Goal: Navigation & Orientation: Understand site structure

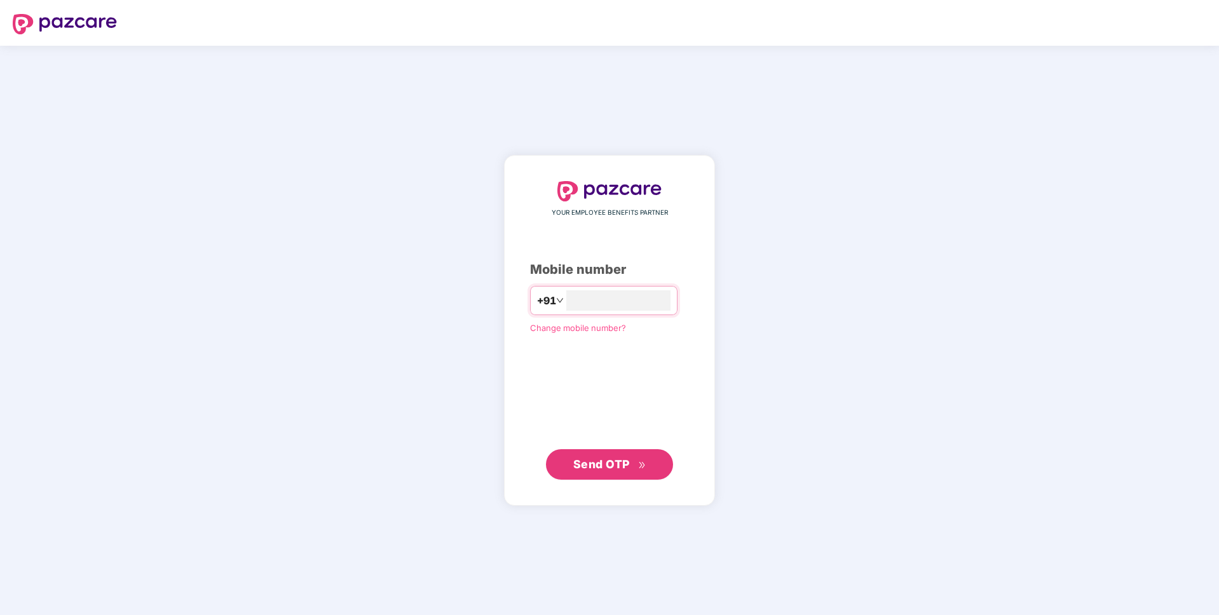
type input "**********"
click at [631, 470] on span "Send OTP" at bounding box center [609, 465] width 73 height 18
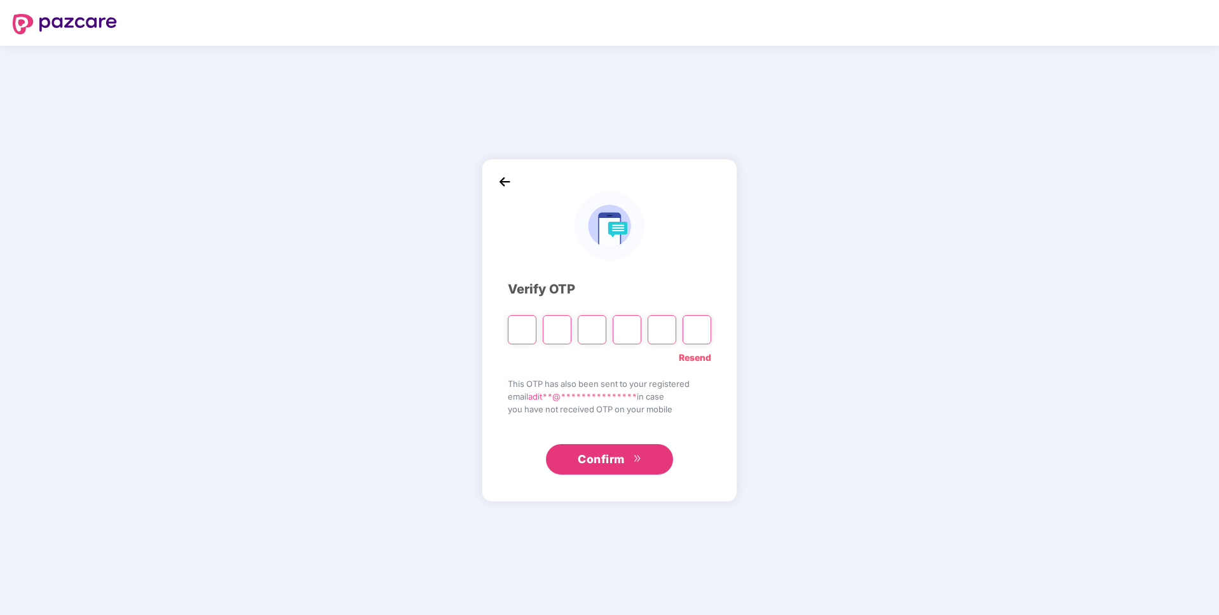
type input "*"
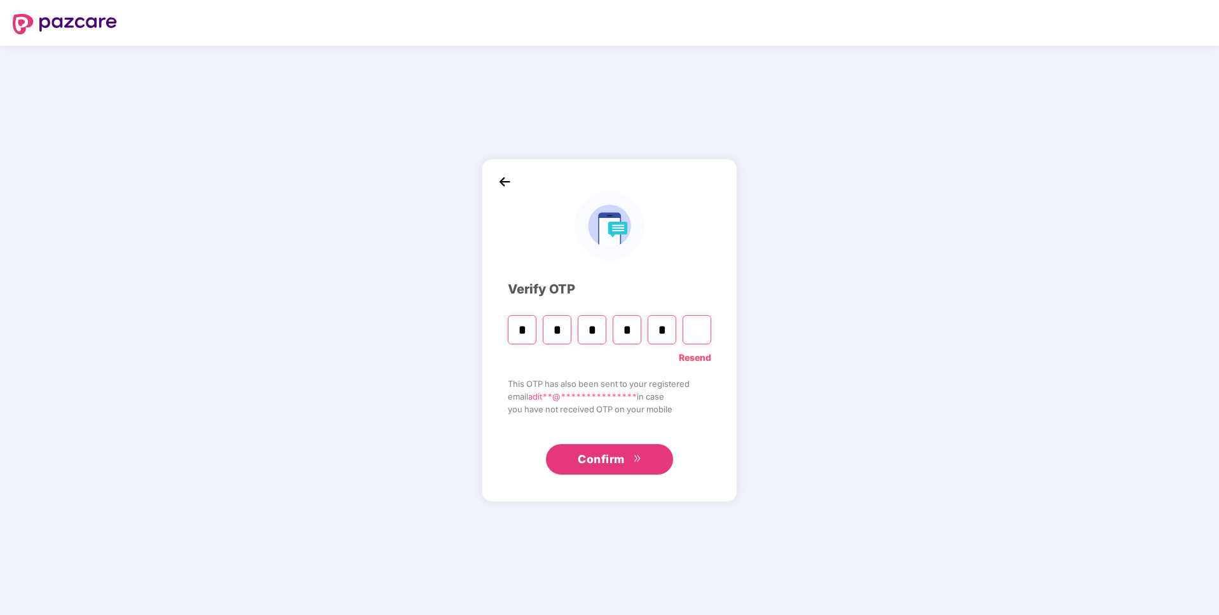
type input "*"
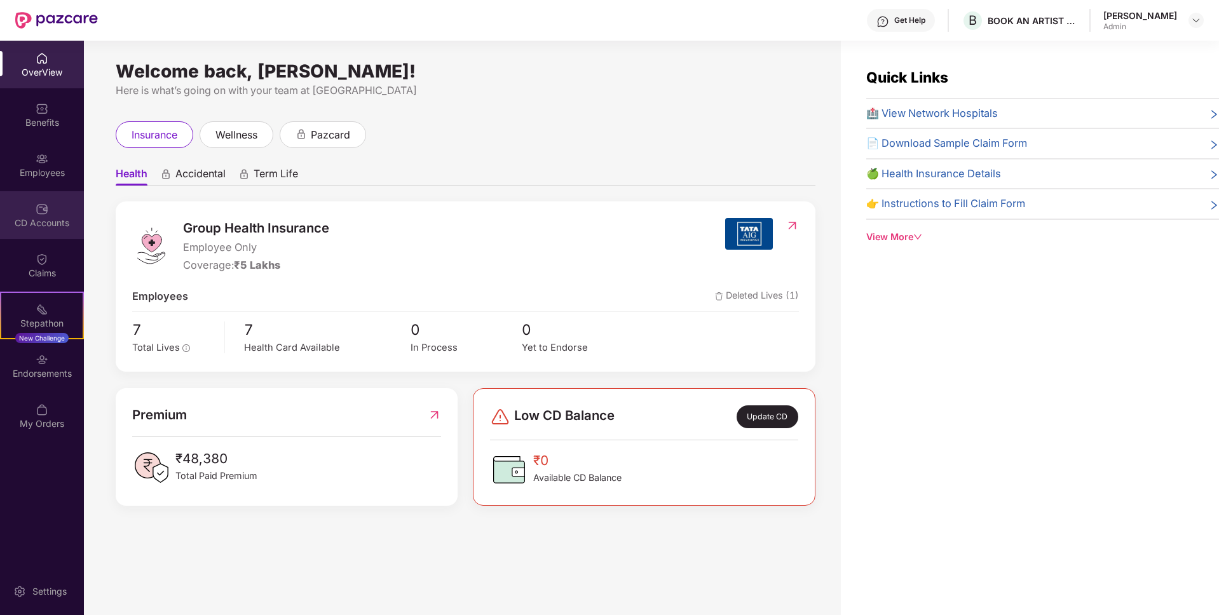
click at [45, 219] on div "CD Accounts" at bounding box center [42, 223] width 84 height 13
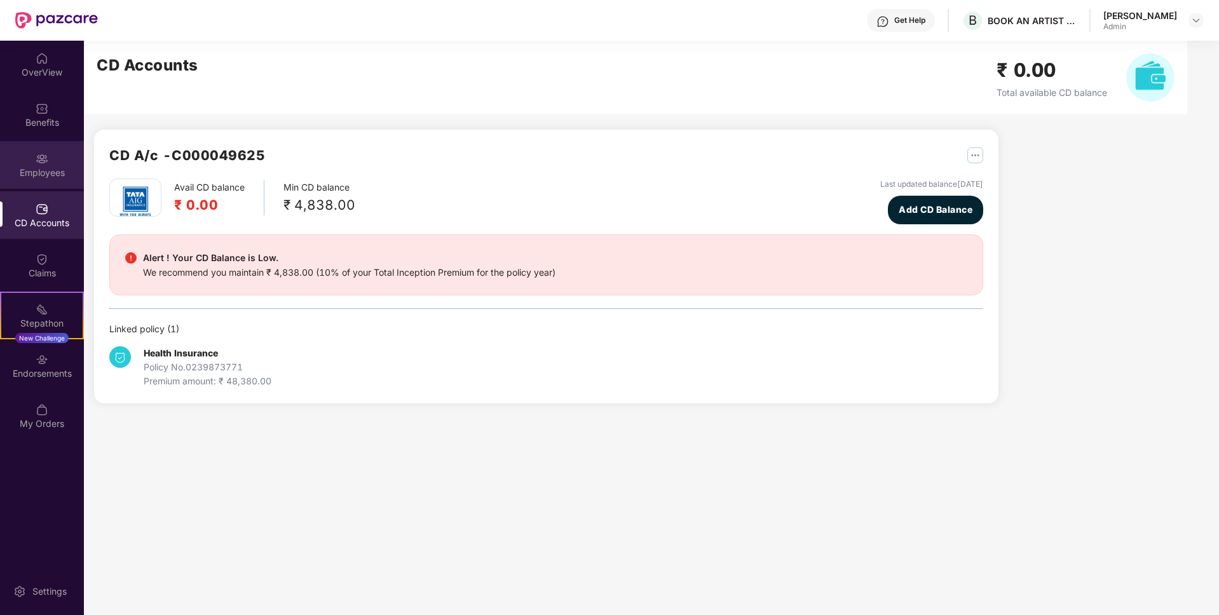
click at [39, 179] on div "Employees" at bounding box center [42, 165] width 84 height 48
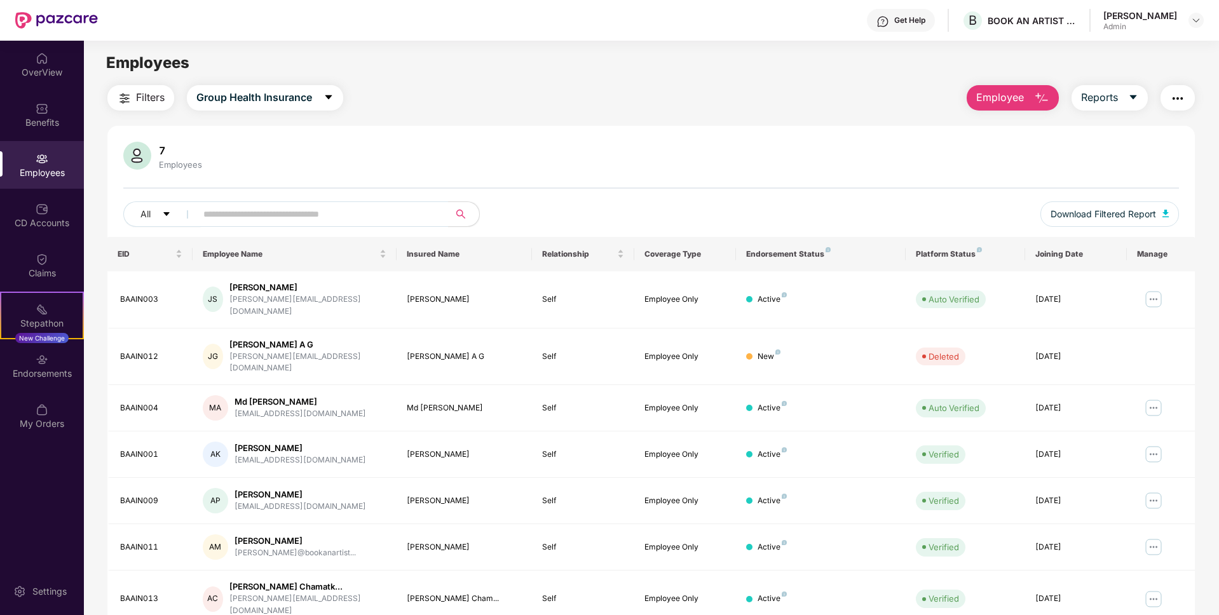
click at [249, 130] on div "7 Employees All Download Filtered Report EID Employee Name Insured Name Relatio…" at bounding box center [651, 423] width 1088 height 594
click at [43, 211] on img at bounding box center [42, 209] width 13 height 13
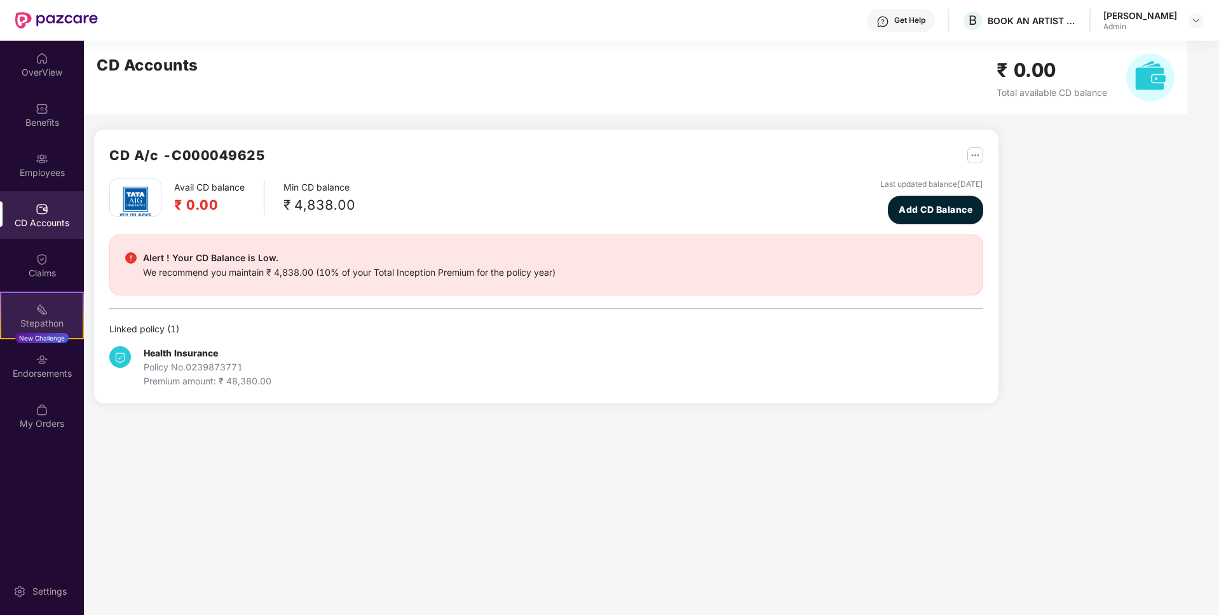
click at [45, 318] on div "Stepathon" at bounding box center [41, 323] width 81 height 13
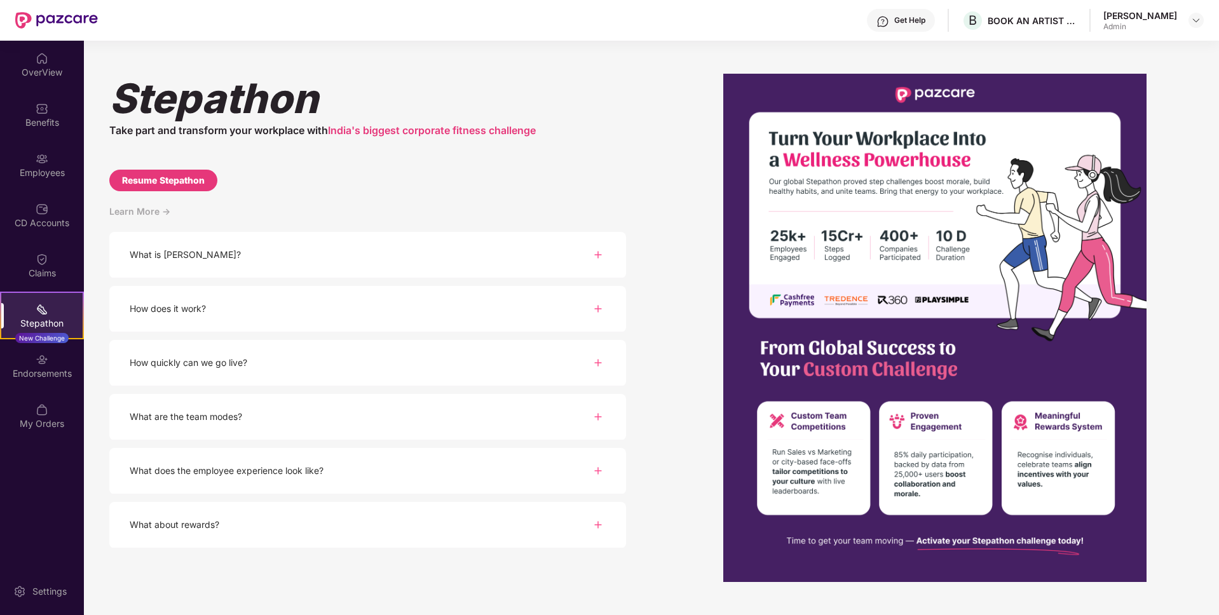
click at [191, 183] on div "Resume Stepathon" at bounding box center [163, 181] width 83 height 14
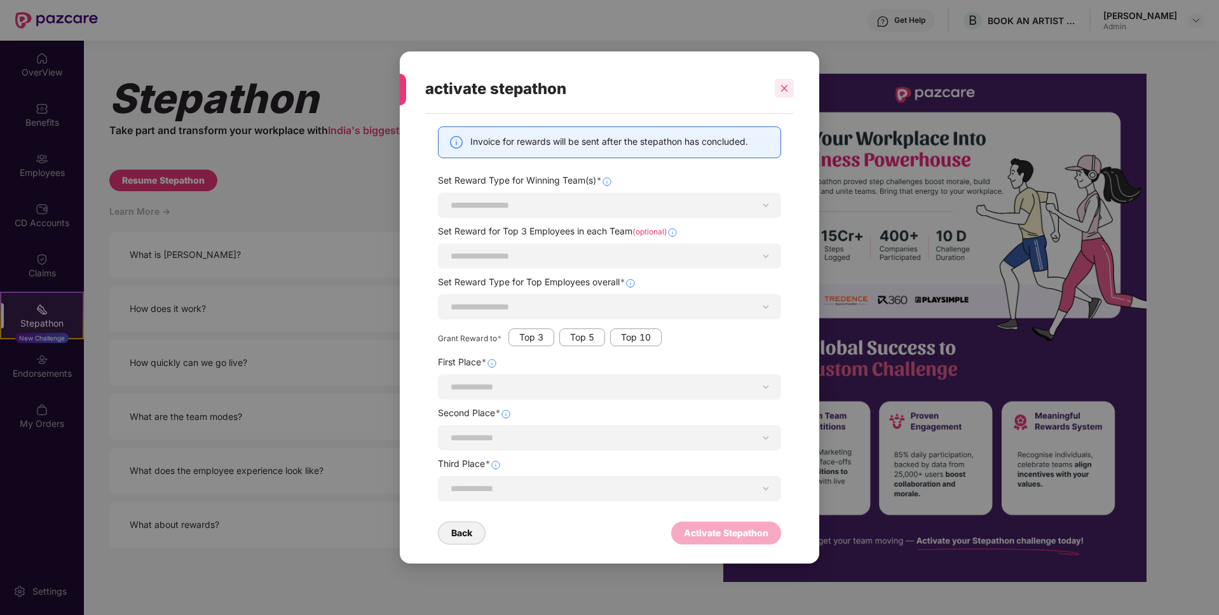
click at [782, 92] on icon "close" at bounding box center [784, 88] width 9 height 9
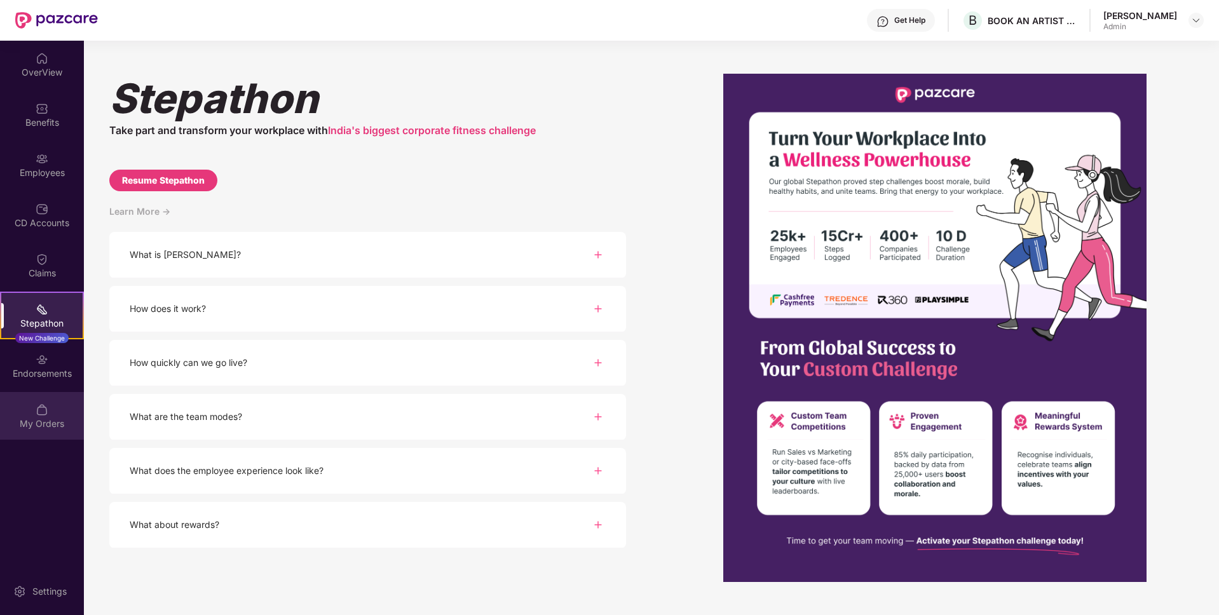
click at [46, 424] on div "My Orders" at bounding box center [42, 424] width 84 height 13
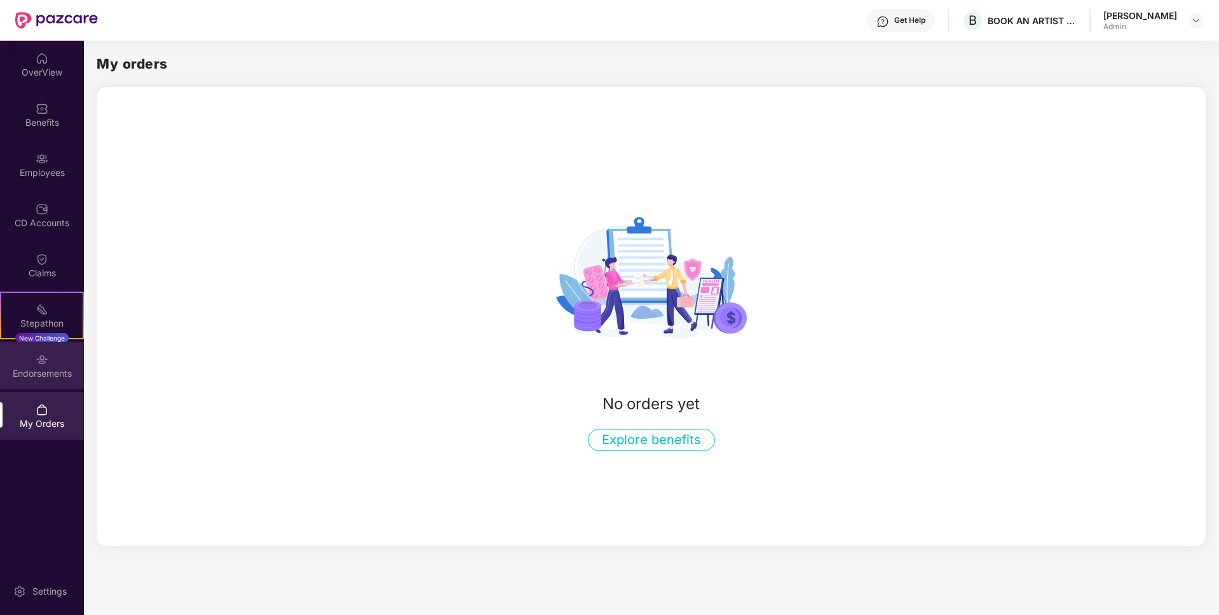
click at [41, 383] on div "Endorsements" at bounding box center [42, 366] width 84 height 48
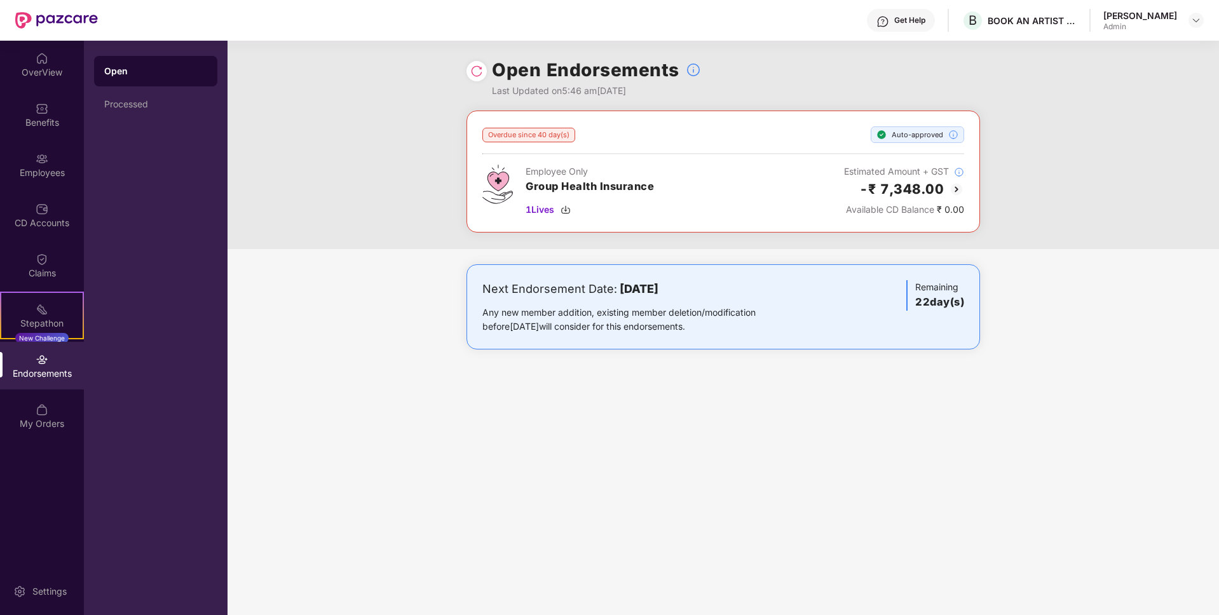
click at [958, 185] on img at bounding box center [956, 189] width 15 height 15
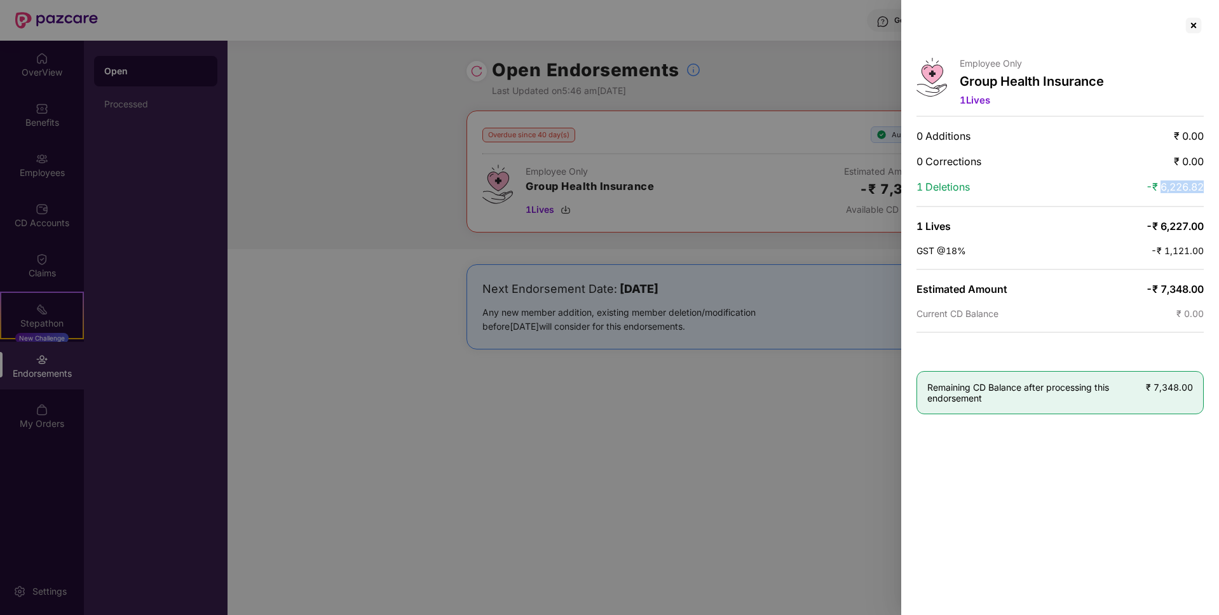
drag, startPoint x: 1163, startPoint y: 189, endPoint x: 1203, endPoint y: 189, distance: 39.4
click at [1203, 189] on span "-₹ 6,226.82" at bounding box center [1175, 187] width 58 height 13
drag, startPoint x: 1148, startPoint y: 228, endPoint x: 1195, endPoint y: 228, distance: 47.0
click at [1195, 228] on span "-₹ 6,227.00" at bounding box center [1175, 226] width 58 height 13
drag, startPoint x: 1161, startPoint y: 259, endPoint x: 1199, endPoint y: 257, distance: 38.2
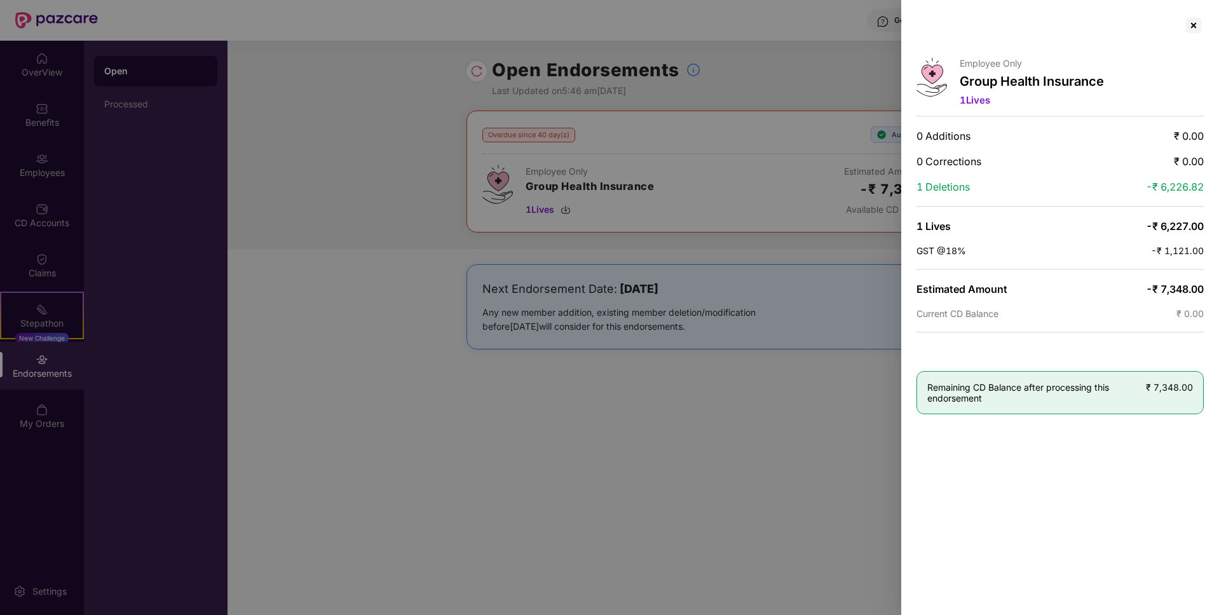
click at [1199, 257] on div "Employee Only Group Health Insurance 1 Lives 0 Additions ₹ 0.00 0 Corrections ₹…" at bounding box center [1060, 307] width 318 height 615
drag, startPoint x: 1156, startPoint y: 285, endPoint x: 1203, endPoint y: 285, distance: 47.7
click at [1203, 285] on span "-₹ 7,348.00" at bounding box center [1175, 289] width 58 height 13
drag, startPoint x: 926, startPoint y: 393, endPoint x: 1002, endPoint y: 394, distance: 76.3
click at [1001, 394] on div "Remaining CD Balance after processing this endorsement ₹ 7,348.00" at bounding box center [1060, 392] width 287 height 43
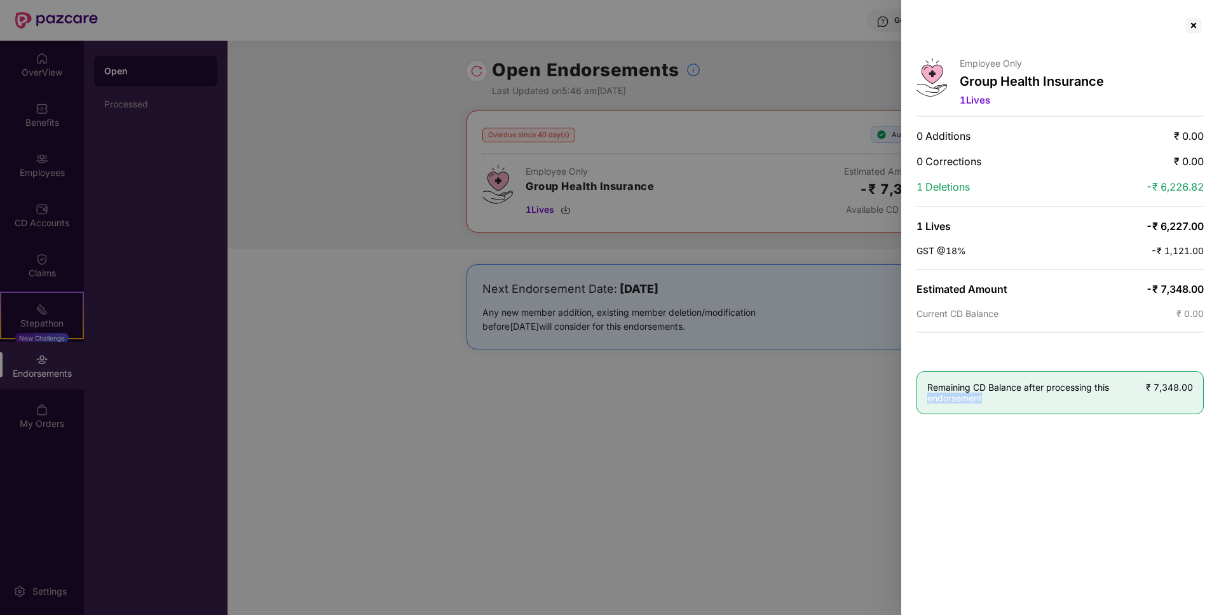
click at [1002, 394] on span "Remaining CD Balance after processing this endorsement" at bounding box center [1037, 393] width 219 height 22
click at [797, 435] on div at bounding box center [609, 307] width 1219 height 615
click at [1192, 25] on div at bounding box center [1194, 25] width 20 height 20
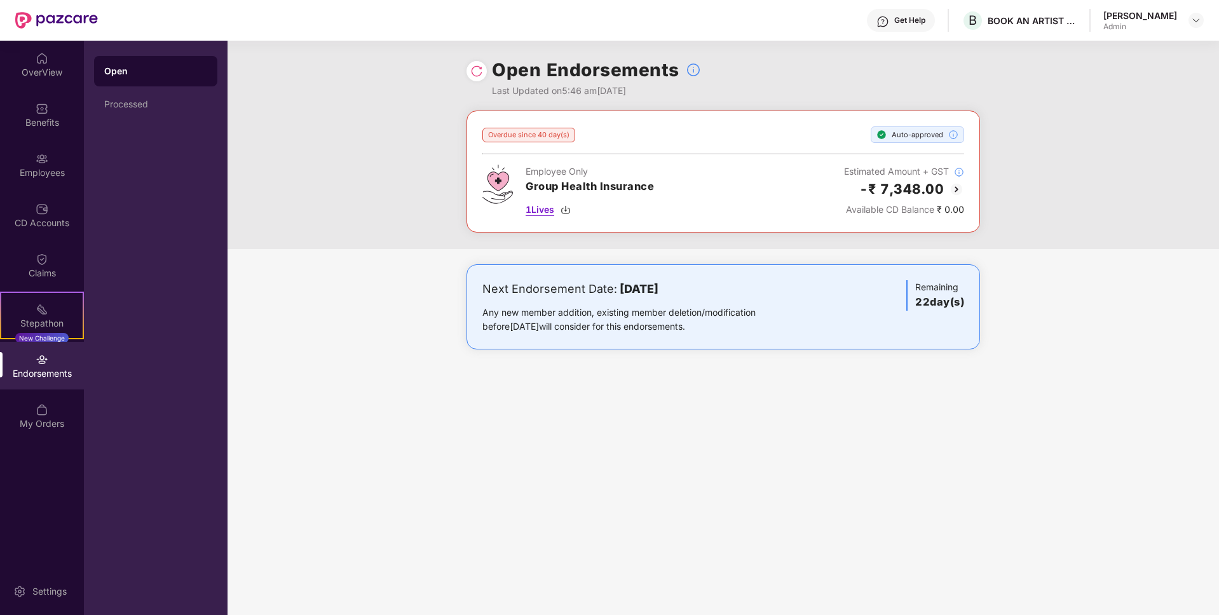
click at [549, 213] on span "1 Lives" at bounding box center [540, 210] width 29 height 14
click at [927, 188] on h2 "-₹ 7,348.00" at bounding box center [901, 189] width 85 height 21
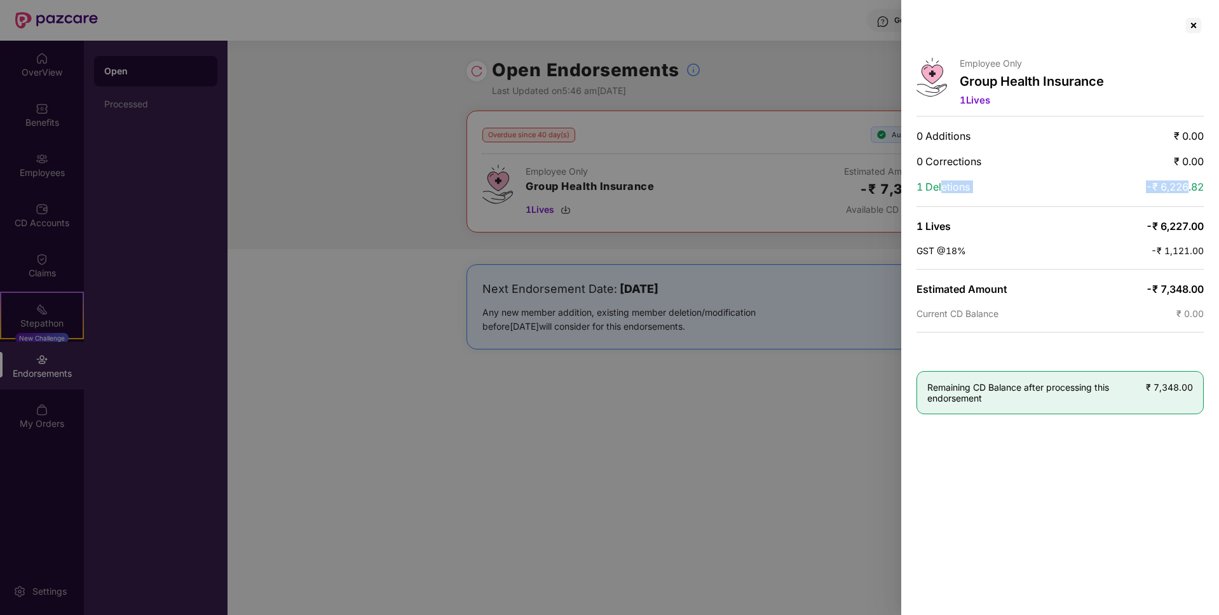
drag, startPoint x: 944, startPoint y: 188, endPoint x: 1188, endPoint y: 188, distance: 243.5
click at [1188, 188] on div "1 Deletions -₹ 6,226.82" at bounding box center [1060, 187] width 287 height 13
click at [1188, 188] on span "-₹ 6,226.82" at bounding box center [1175, 187] width 58 height 13
drag, startPoint x: 1174, startPoint y: 188, endPoint x: 1190, endPoint y: 188, distance: 15.9
click at [1183, 188] on span "-₹ 6,226.82" at bounding box center [1175, 187] width 58 height 13
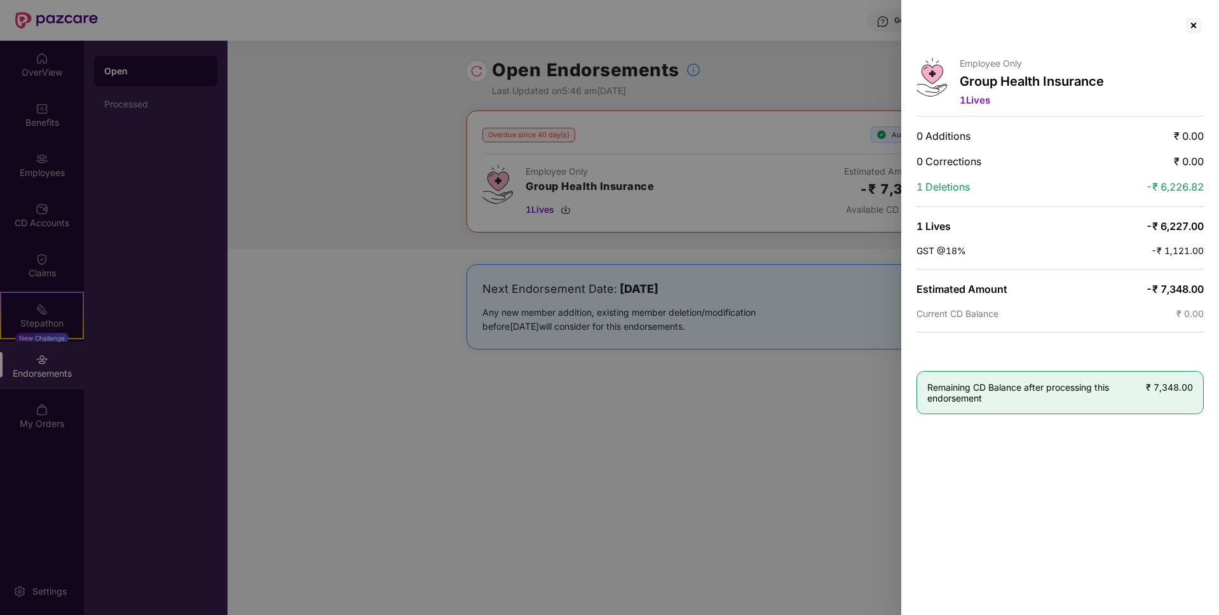
drag, startPoint x: 1170, startPoint y: 222, endPoint x: 1196, endPoint y: 222, distance: 26.1
click at [1196, 222] on span "-₹ 6,227.00" at bounding box center [1175, 226] width 58 height 13
drag, startPoint x: 1163, startPoint y: 263, endPoint x: 1188, endPoint y: 263, distance: 24.8
click at [1182, 263] on div "Employee Only Group Health Insurance 1 Lives 0 Additions ₹ 0.00 0 Corrections ₹…" at bounding box center [1060, 307] width 318 height 615
drag, startPoint x: 1154, startPoint y: 293, endPoint x: 1194, endPoint y: 293, distance: 39.4
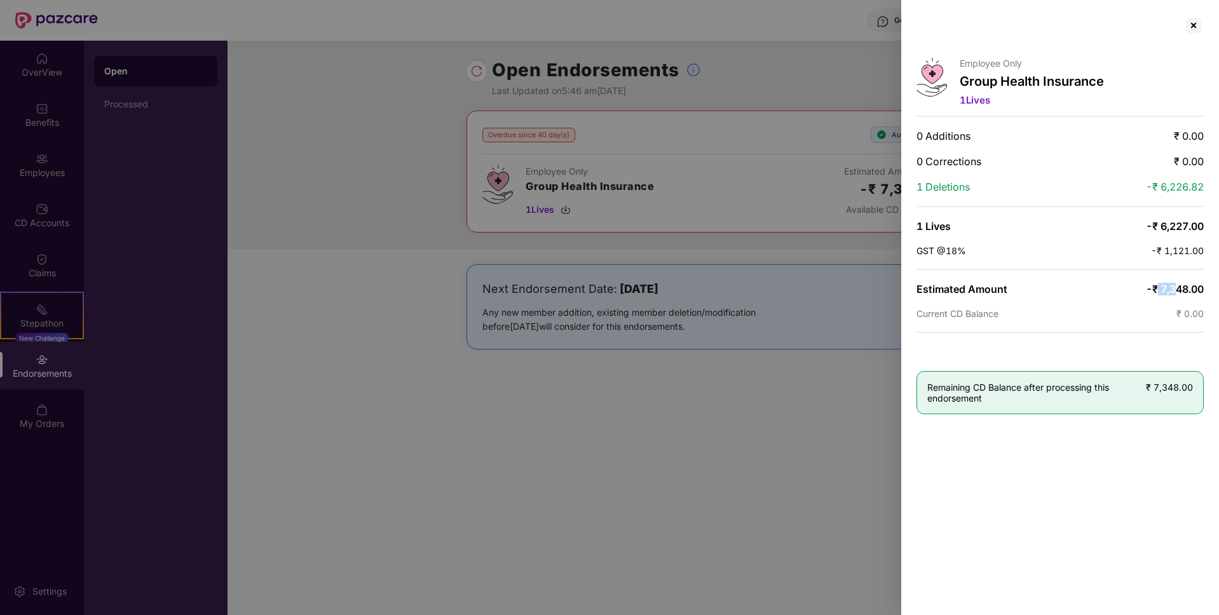
click at [1193, 293] on span "-₹ 7,348.00" at bounding box center [1175, 289] width 58 height 13
click at [1194, 293] on span "-₹ 7,348.00" at bounding box center [1175, 289] width 58 height 13
click at [735, 418] on div at bounding box center [609, 307] width 1219 height 615
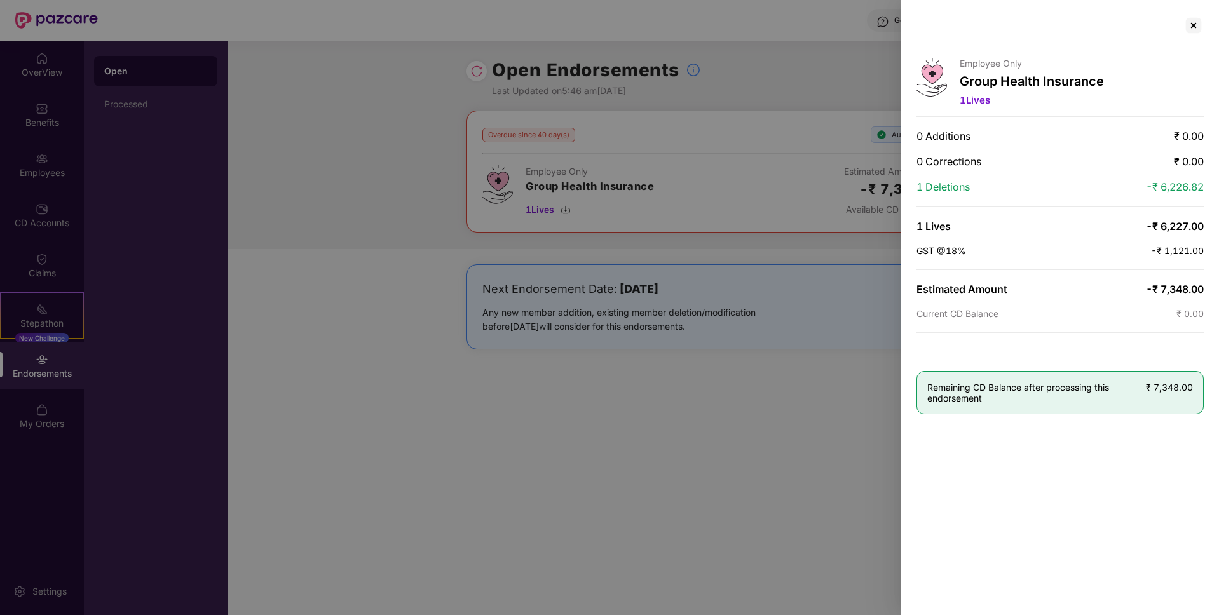
click at [735, 362] on div at bounding box center [609, 307] width 1219 height 615
click at [1194, 26] on div at bounding box center [1194, 25] width 20 height 20
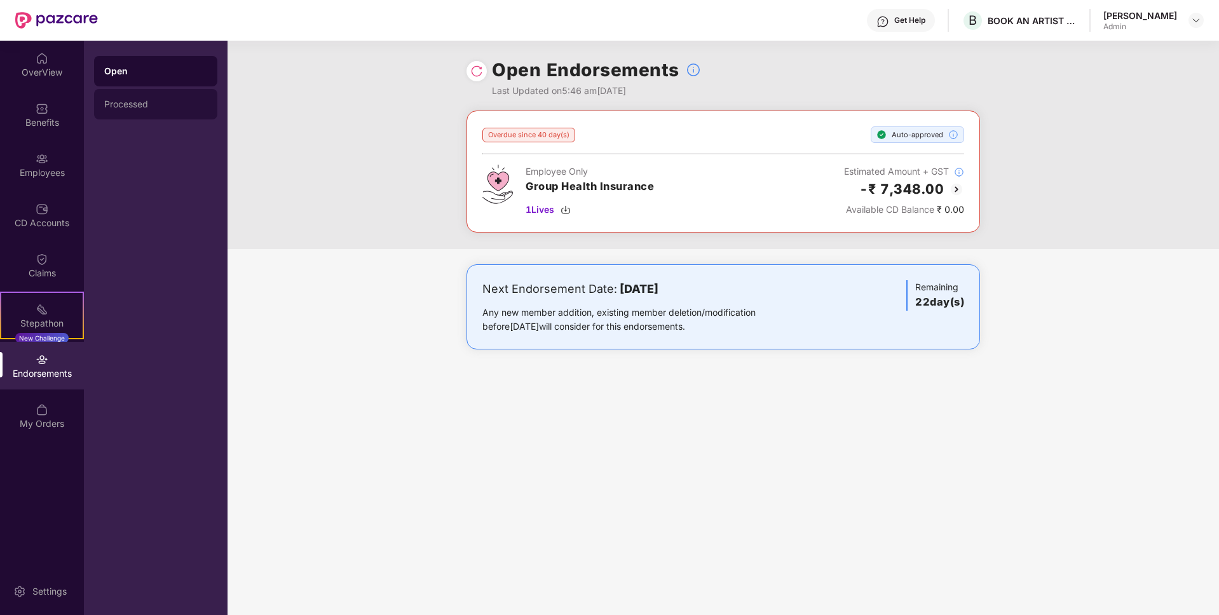
click at [120, 110] on div "Processed" at bounding box center [155, 104] width 123 height 31
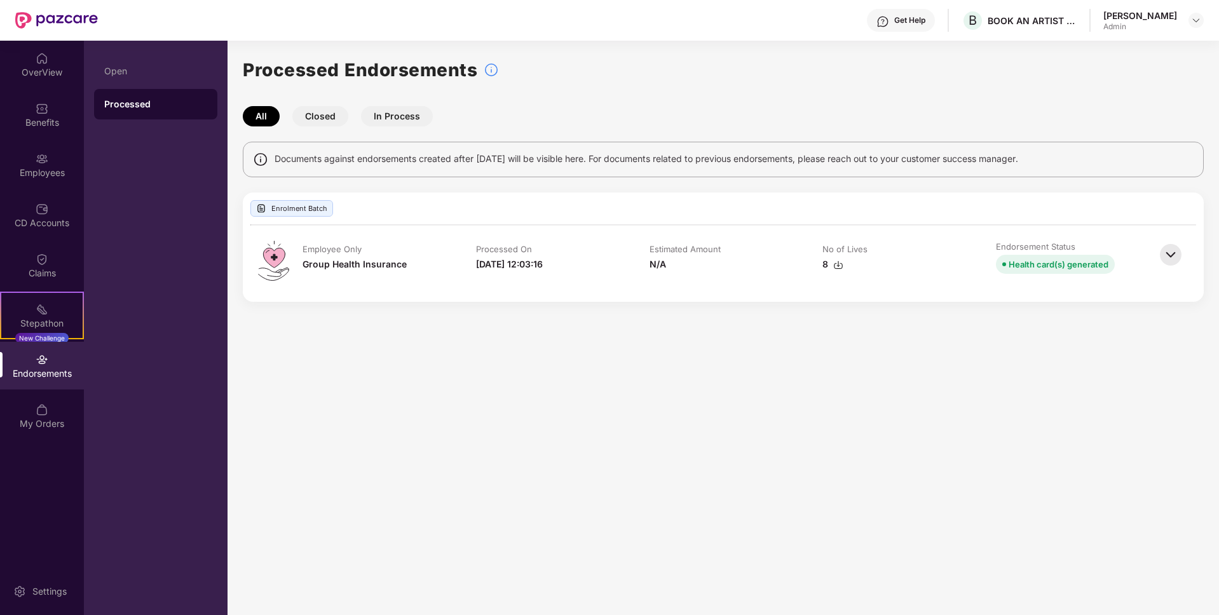
click at [1174, 261] on img at bounding box center [1171, 255] width 28 height 28
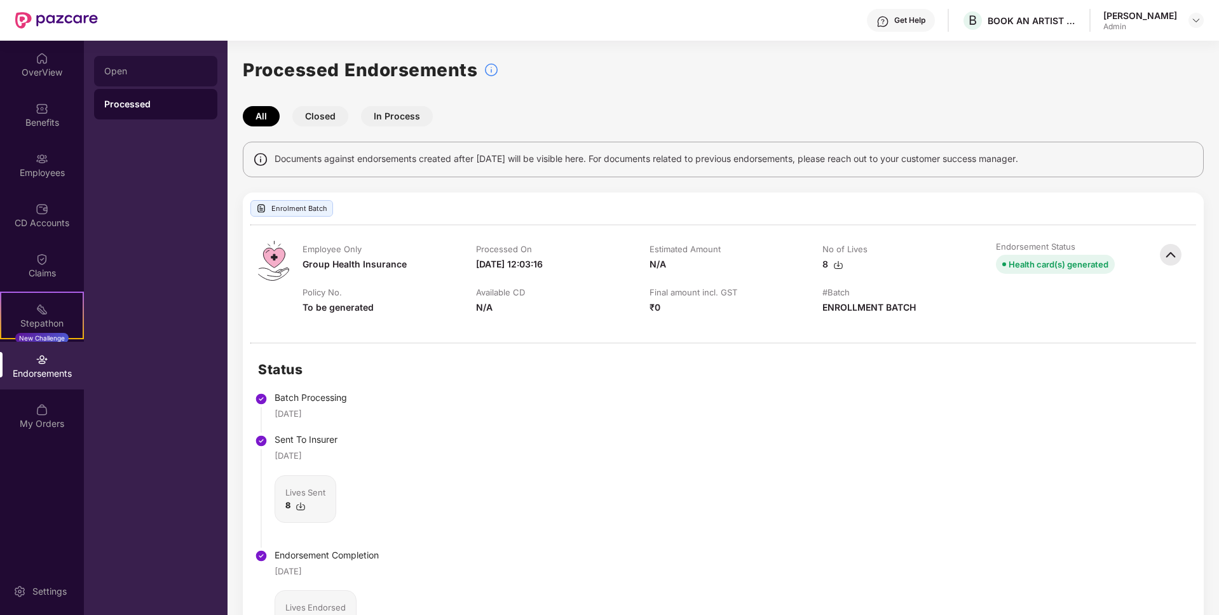
click at [162, 74] on div "Open" at bounding box center [155, 71] width 103 height 10
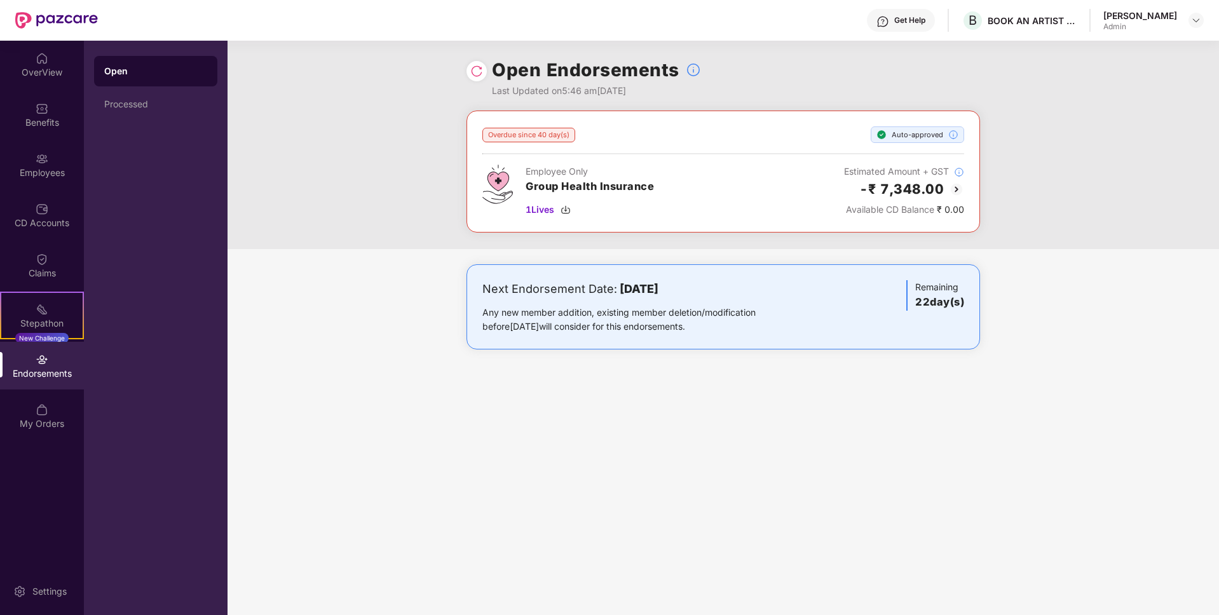
click at [958, 190] on img at bounding box center [956, 189] width 15 height 15
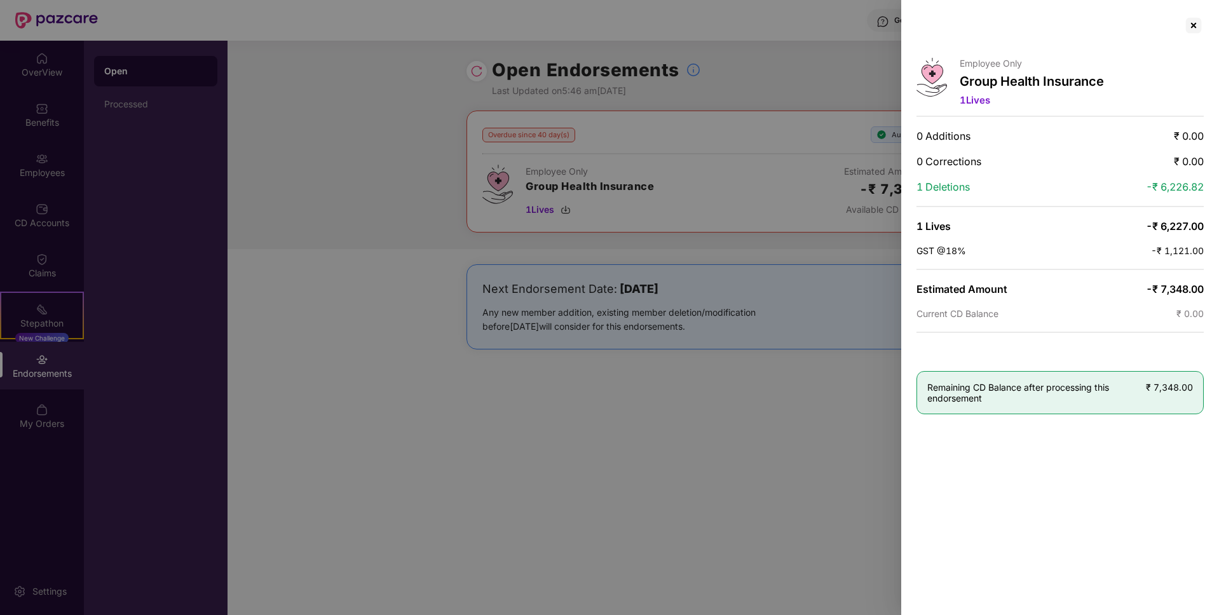
click at [840, 256] on div at bounding box center [609, 307] width 1219 height 615
click at [103, 174] on div at bounding box center [609, 307] width 1219 height 615
click at [1194, 22] on div at bounding box center [1194, 25] width 20 height 20
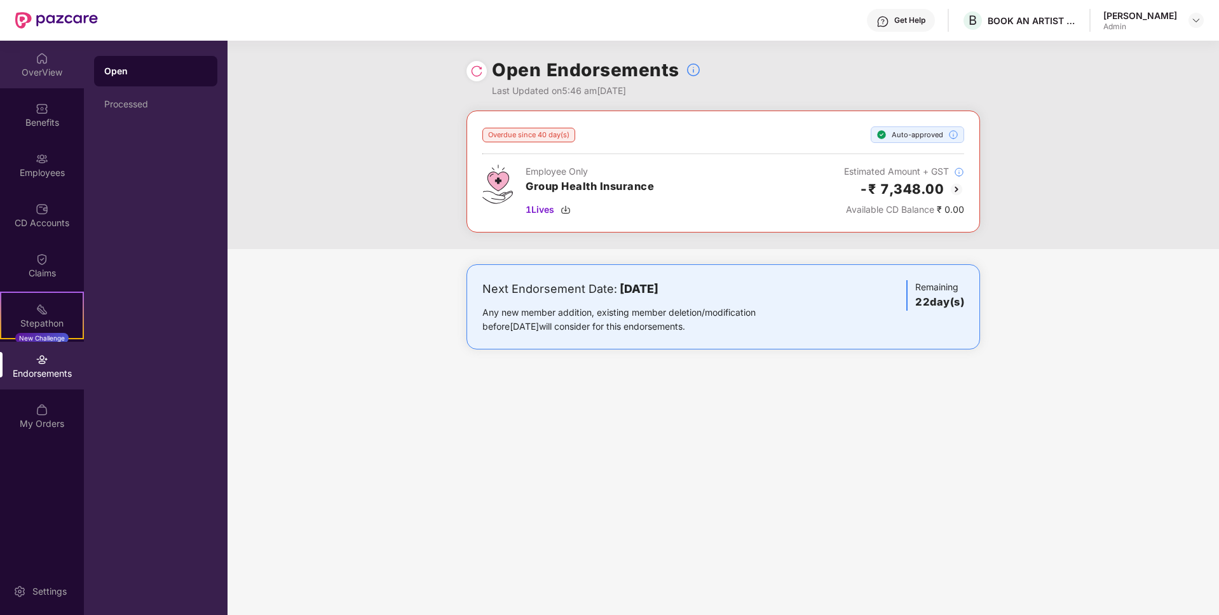
click at [39, 64] on img at bounding box center [42, 58] width 13 height 13
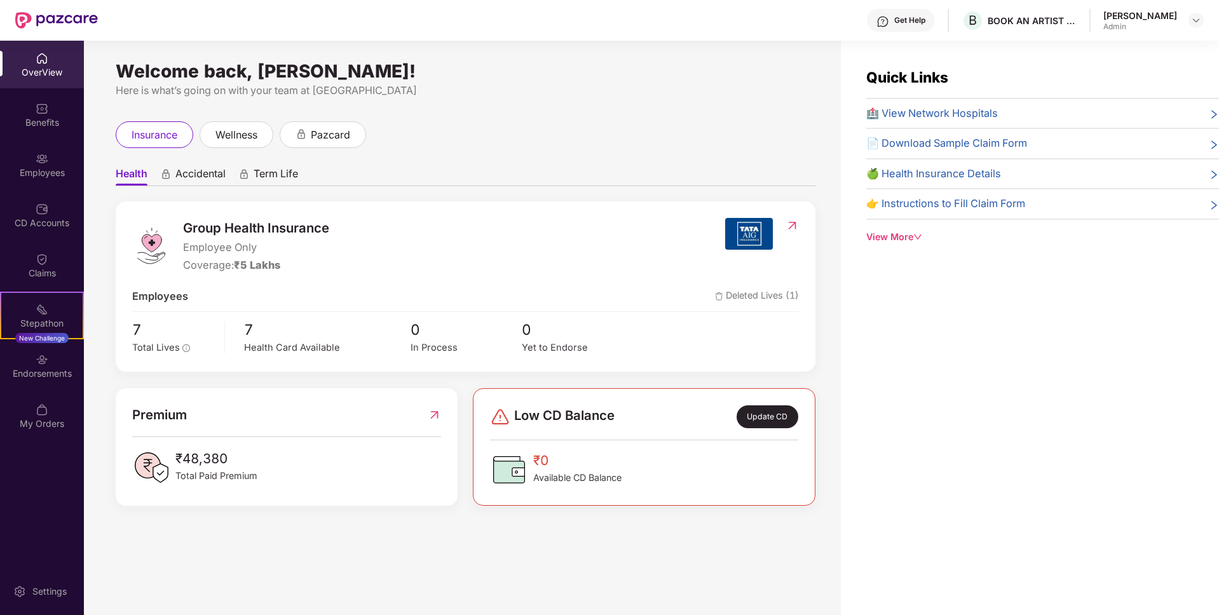
click at [198, 177] on span "Accidental" at bounding box center [200, 176] width 50 height 18
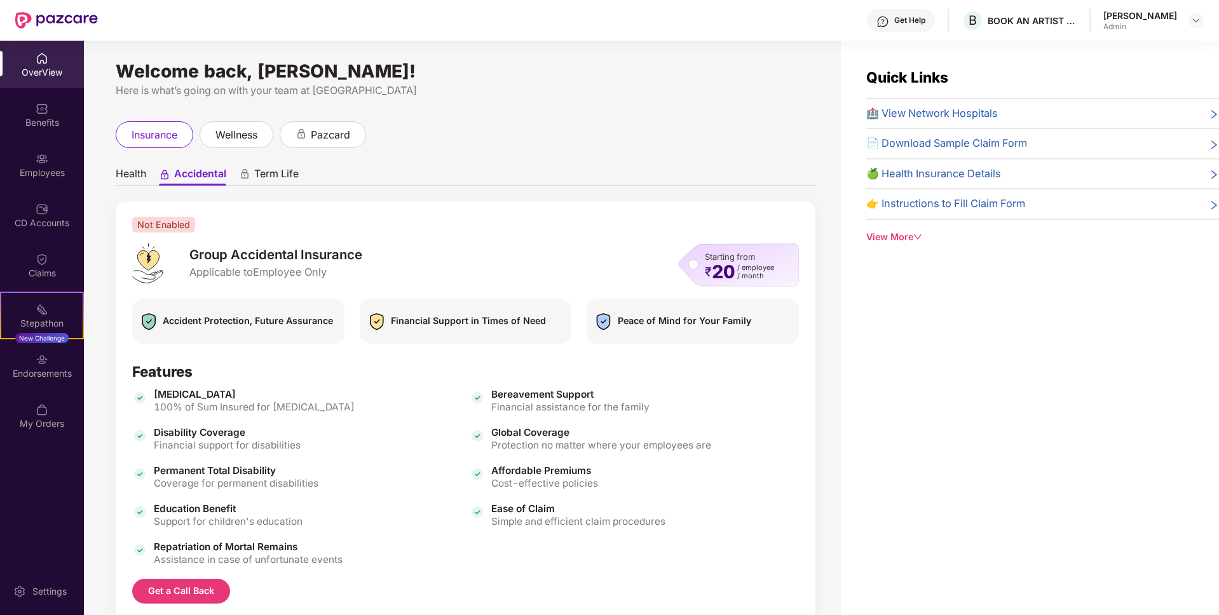
click at [279, 168] on span "Term Life" at bounding box center [276, 176] width 45 height 18
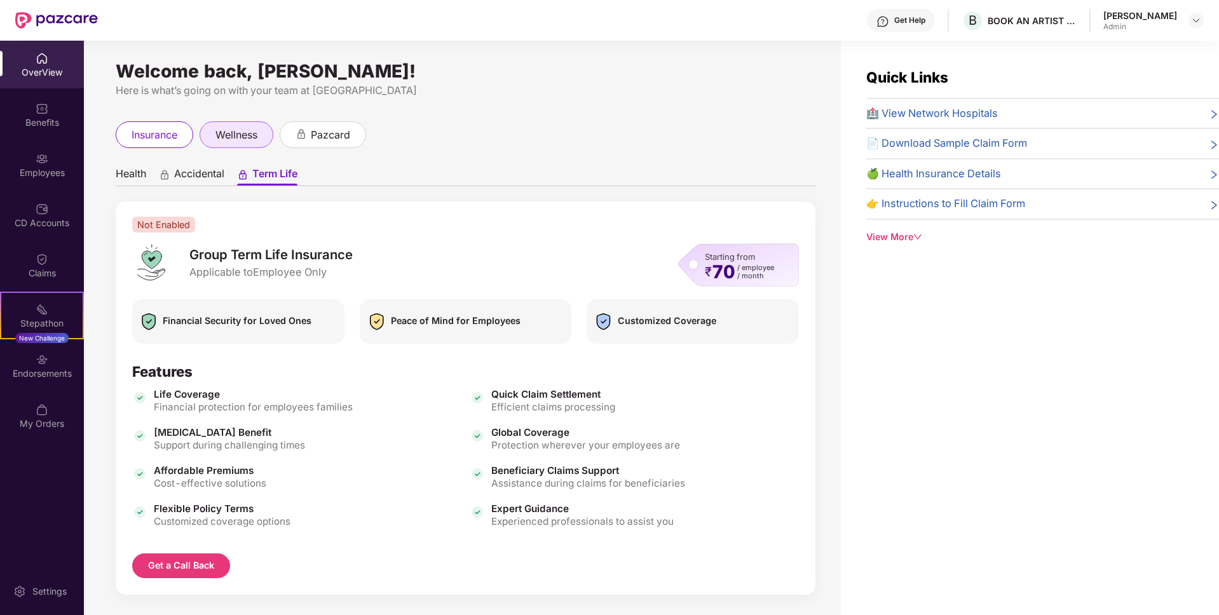
click at [245, 135] on span "wellness" at bounding box center [237, 135] width 42 height 16
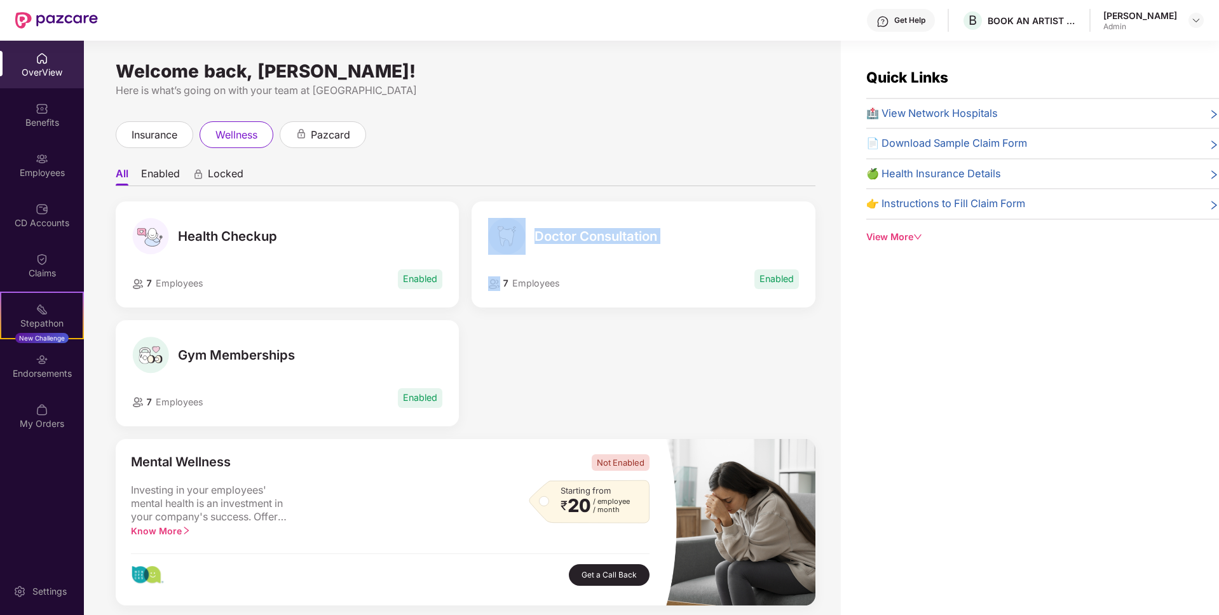
drag, startPoint x: 528, startPoint y: 228, endPoint x: 594, endPoint y: 275, distance: 81.1
click at [594, 275] on div "Doctor Consultation 7 Employees Enabled" at bounding box center [643, 255] width 343 height 106
click at [594, 275] on div "7 Employees Enabled" at bounding box center [643, 279] width 311 height 23
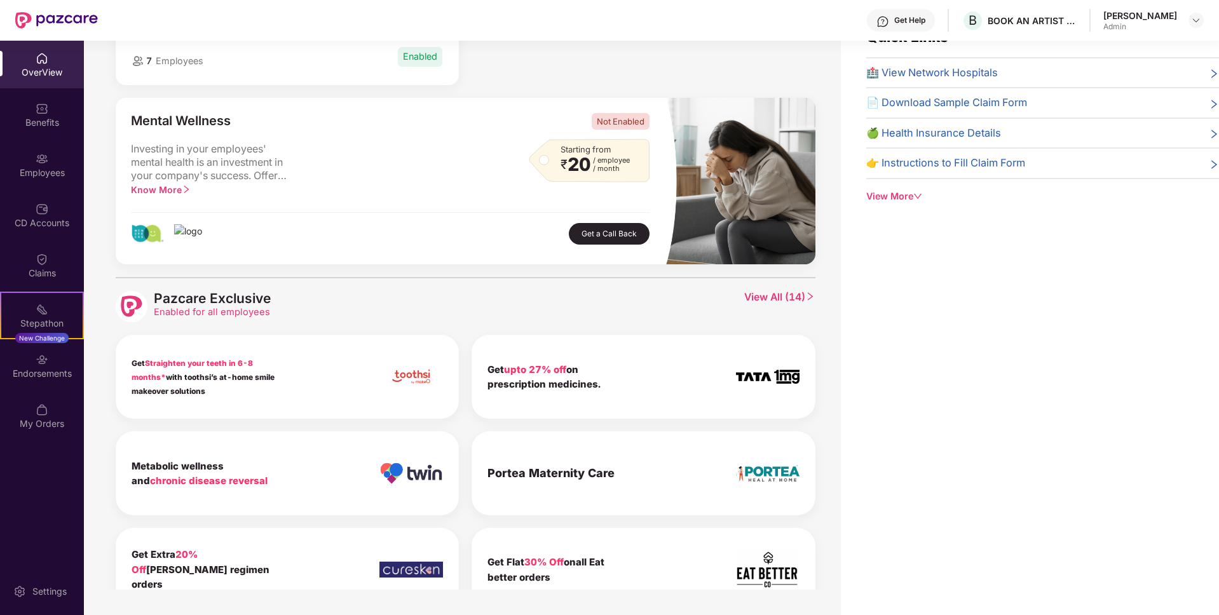
scroll to position [299, 0]
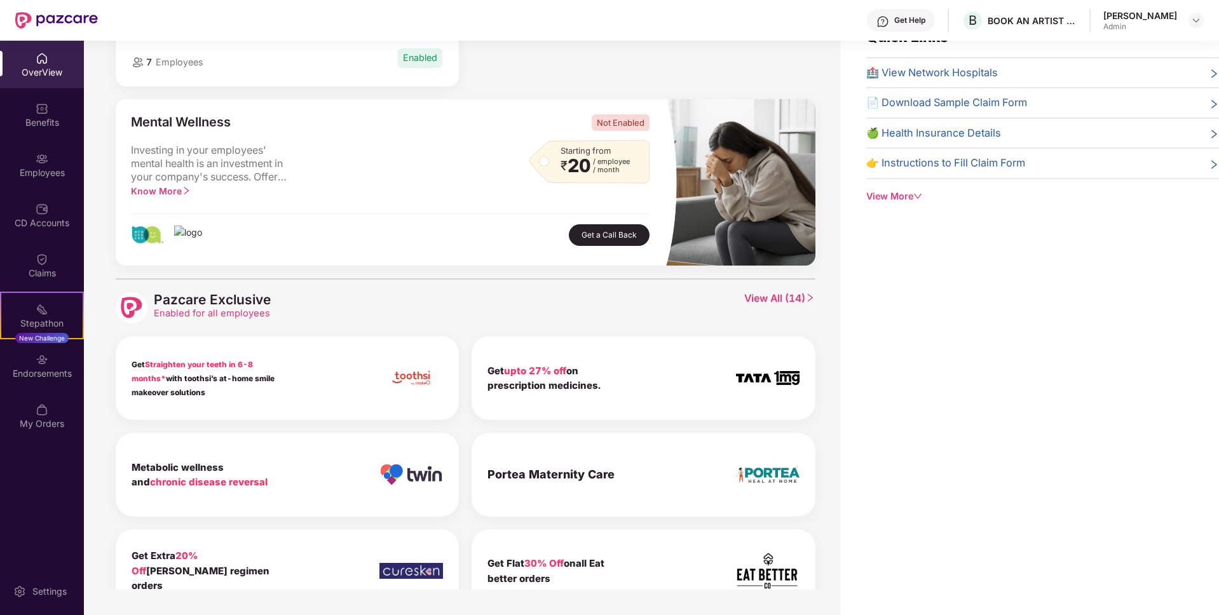
click at [753, 296] on span "View All ( 14 )" at bounding box center [779, 308] width 71 height 32
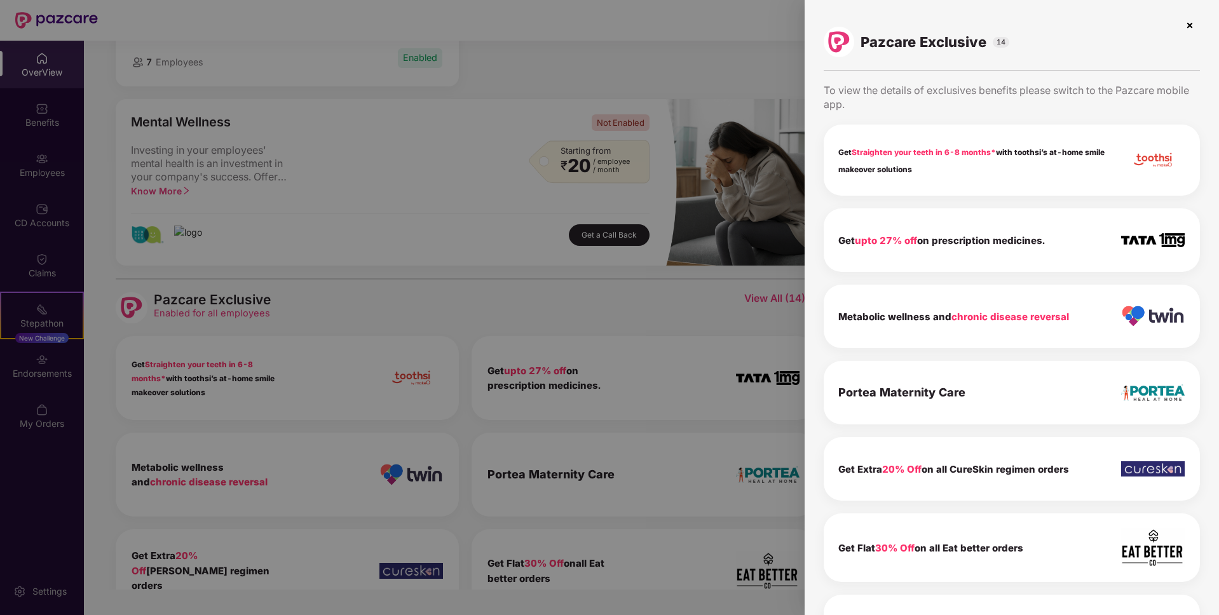
scroll to position [610, 0]
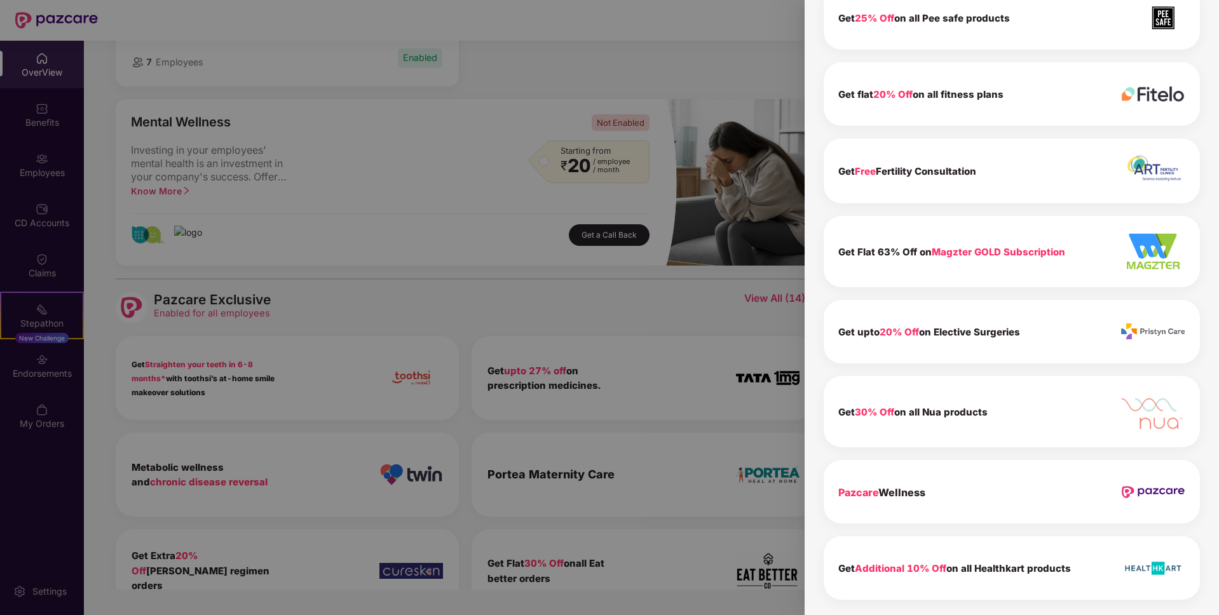
click at [593, 432] on div at bounding box center [609, 307] width 1219 height 615
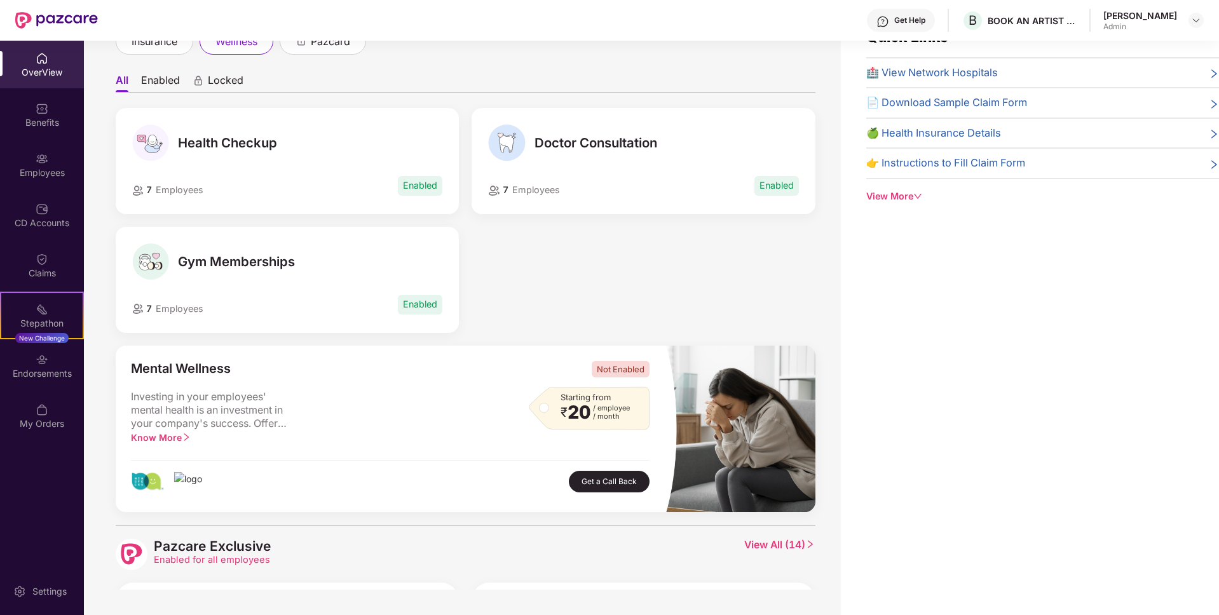
scroll to position [0, 0]
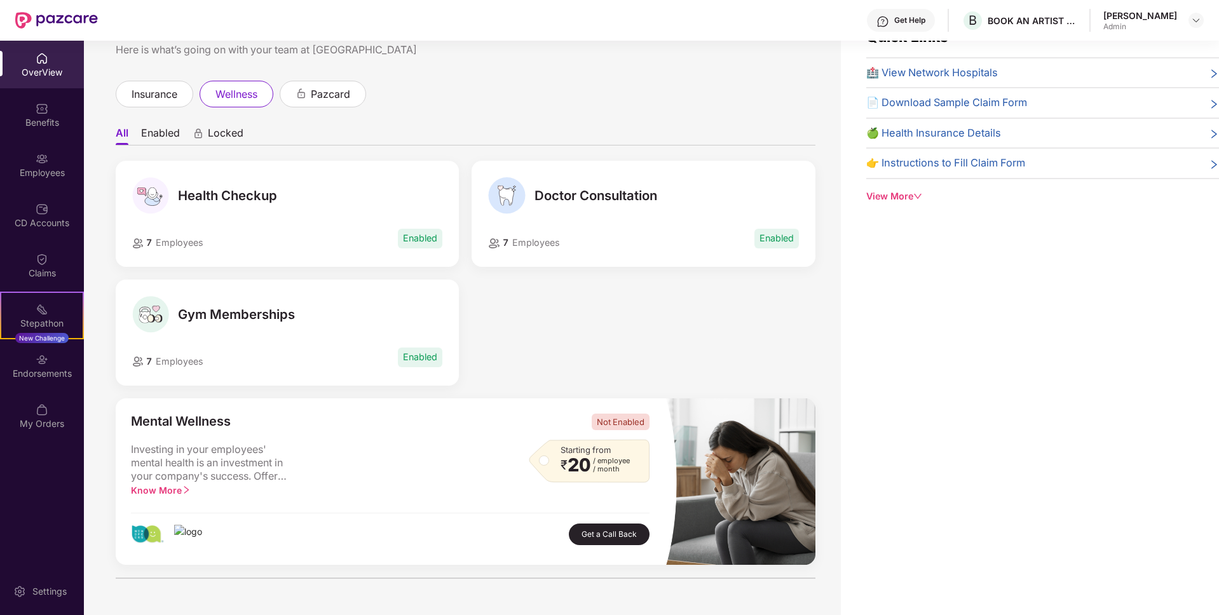
click at [196, 321] on span "Gym Memberships" at bounding box center [236, 314] width 117 height 15
click at [153, 132] on li "Enabled" at bounding box center [160, 136] width 39 height 18
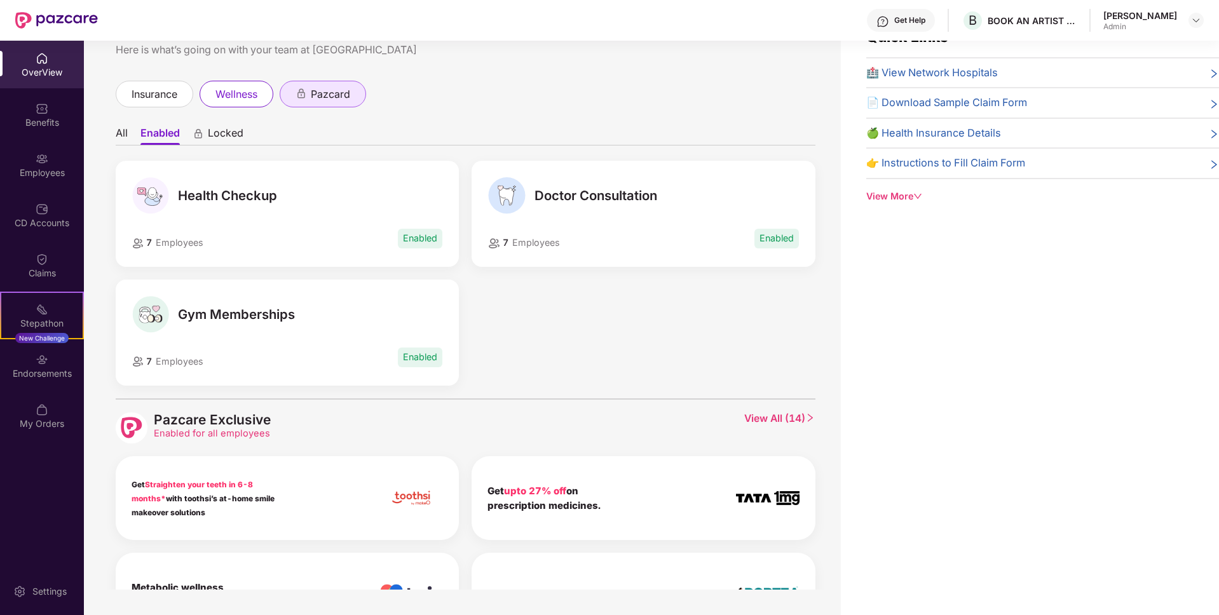
click at [338, 93] on span "pazcard" at bounding box center [330, 94] width 39 height 16
